Goal: Task Accomplishment & Management: Manage account settings

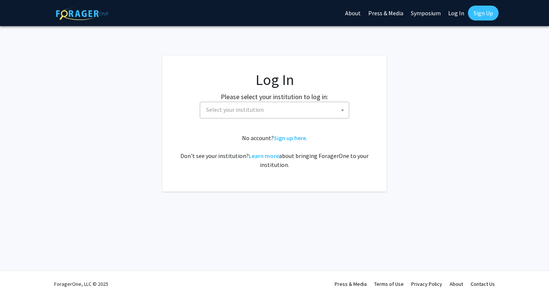
select select
click at [264, 105] on span "Select your institution" at bounding box center [276, 109] width 146 height 15
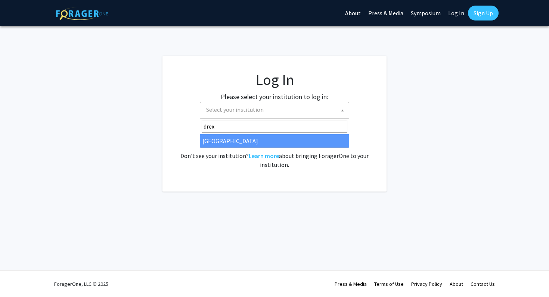
type input "drex"
select select "6"
